Goal: Check status: Check status

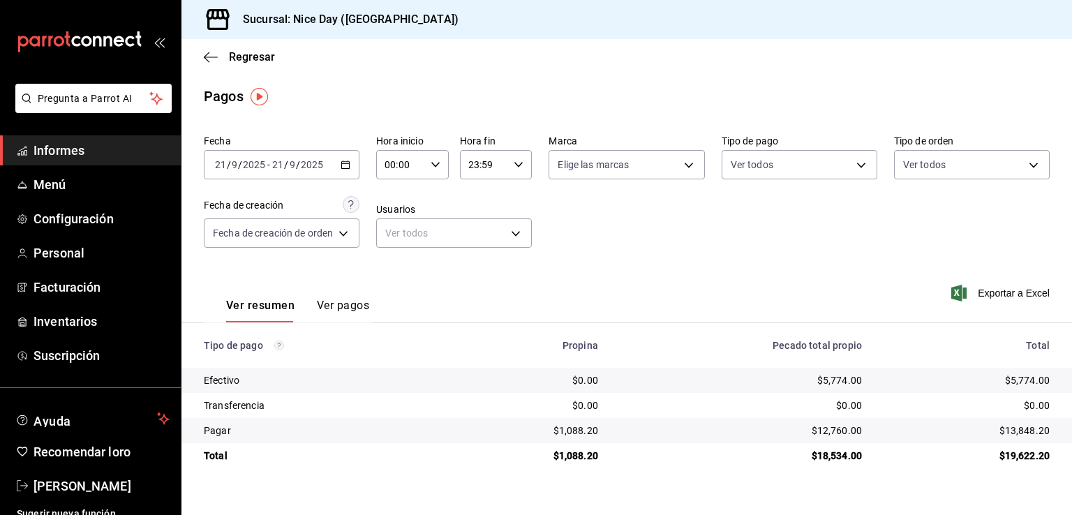
click at [346, 171] on div "[DATE] [DATE] - [DATE] [DATE]" at bounding box center [282, 164] width 156 height 29
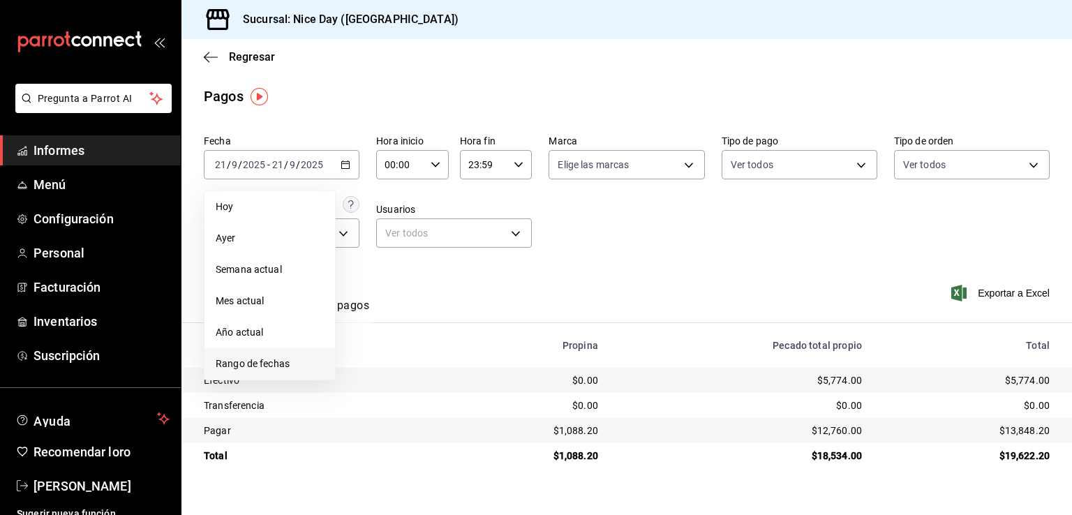
click at [253, 364] on font "Rango de fechas" at bounding box center [253, 363] width 74 height 11
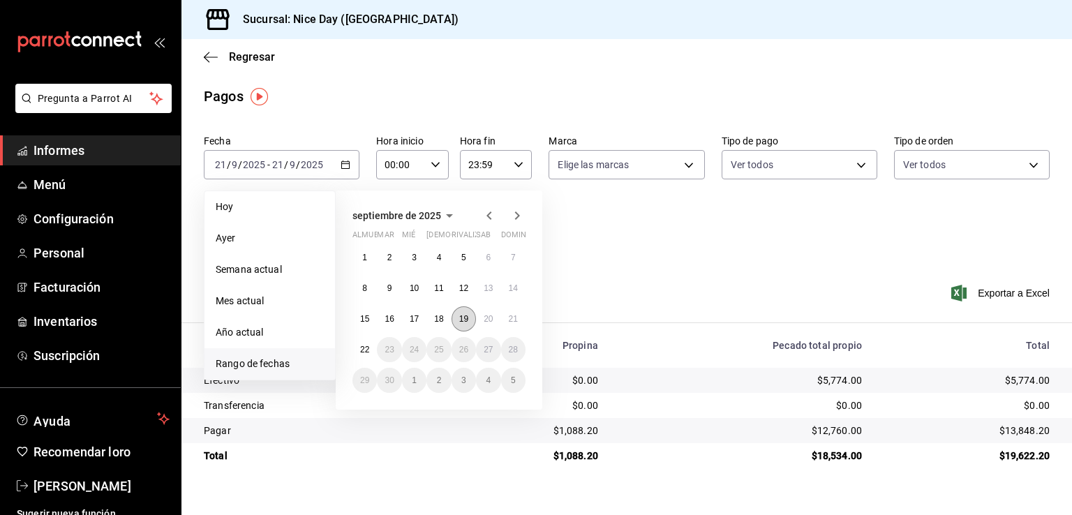
click at [464, 316] on font "19" at bounding box center [463, 319] width 9 height 10
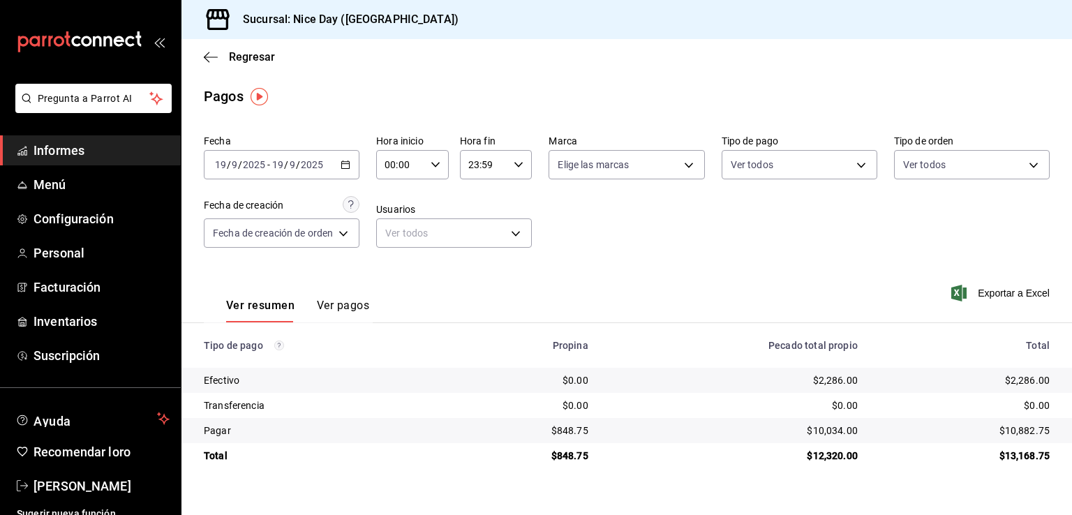
click at [339, 165] on div "[DATE] [DATE] - [DATE] [DATE]" at bounding box center [282, 164] width 156 height 29
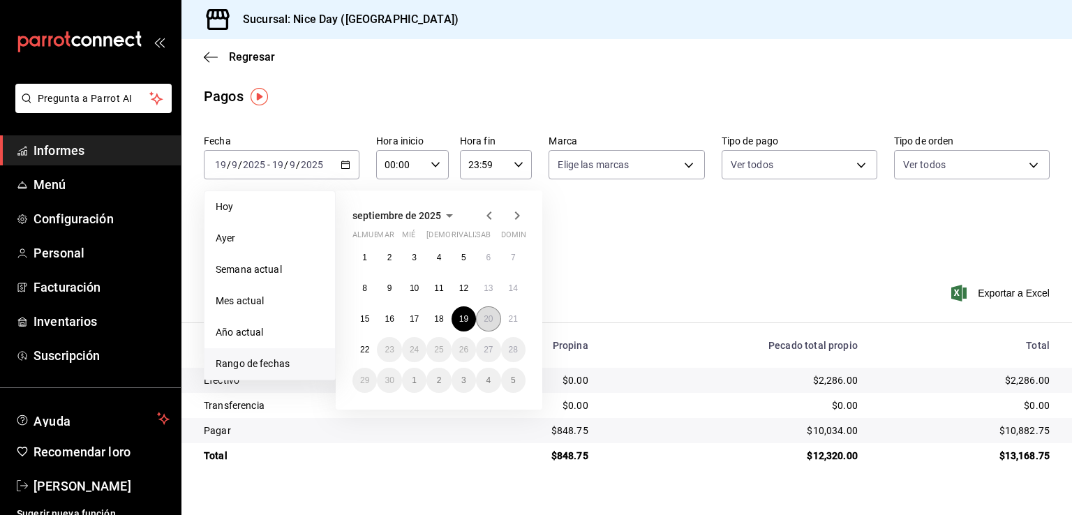
click at [484, 319] on font "20" at bounding box center [488, 319] width 9 height 10
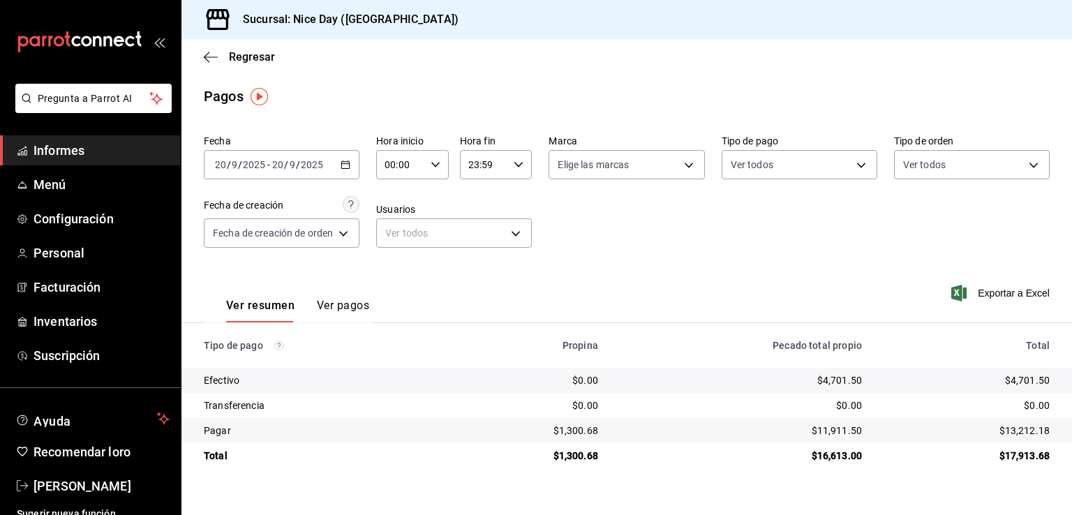
click at [341, 174] on div "[DATE] [DATE] - [DATE] [DATE]" at bounding box center [282, 164] width 156 height 29
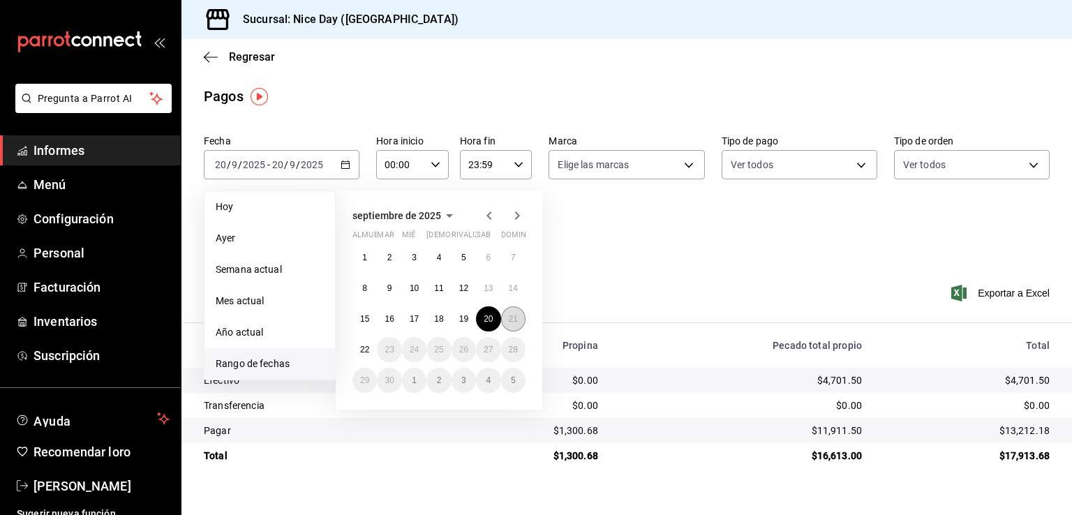
click at [513, 325] on button "21" at bounding box center [513, 318] width 24 height 25
